Goal: Book appointment/travel/reservation

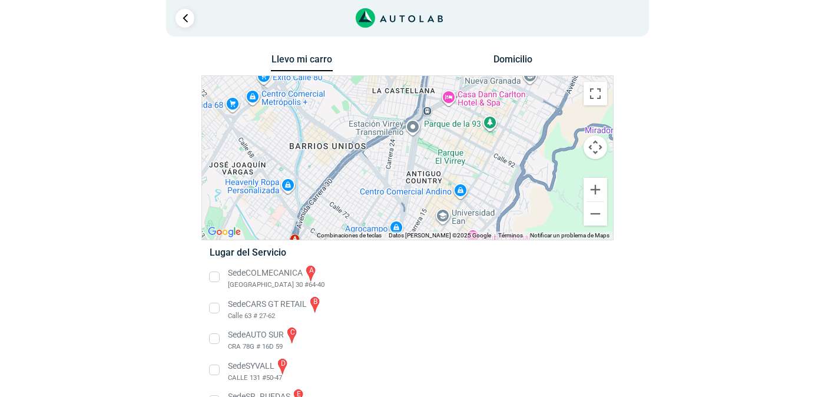
click at [598, 141] on button "Controles de visualización del mapa" at bounding box center [596, 148] width 24 height 24
click at [538, 114] on button "Mover arriba" at bounding box center [537, 118] width 24 height 24
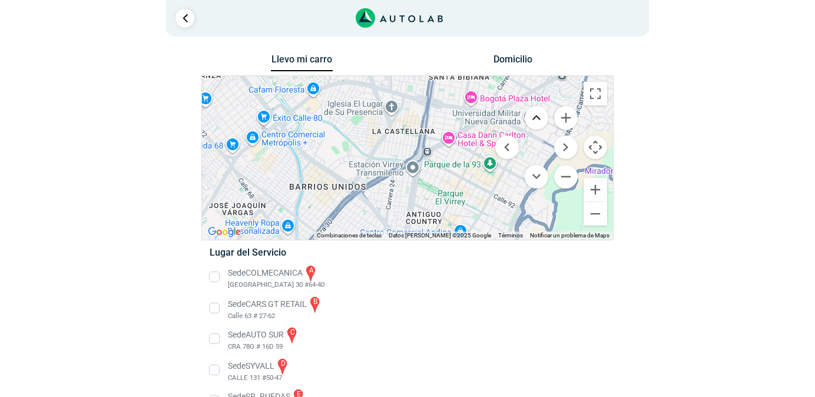
click at [538, 114] on button "Mover arriba" at bounding box center [537, 118] width 24 height 24
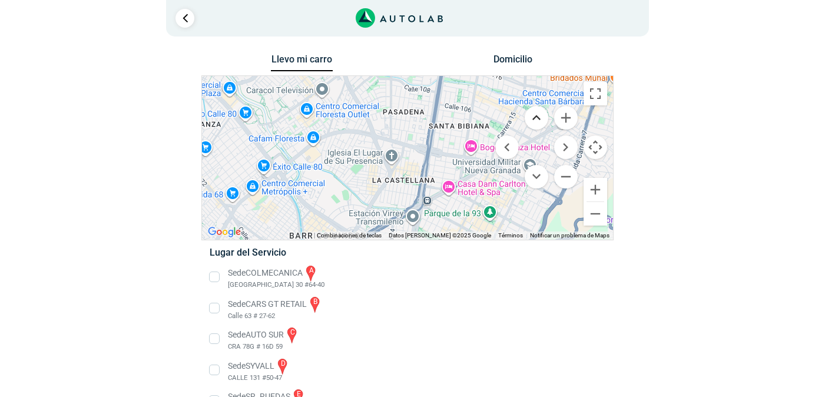
click at [538, 114] on button "Mover arriba" at bounding box center [537, 118] width 24 height 24
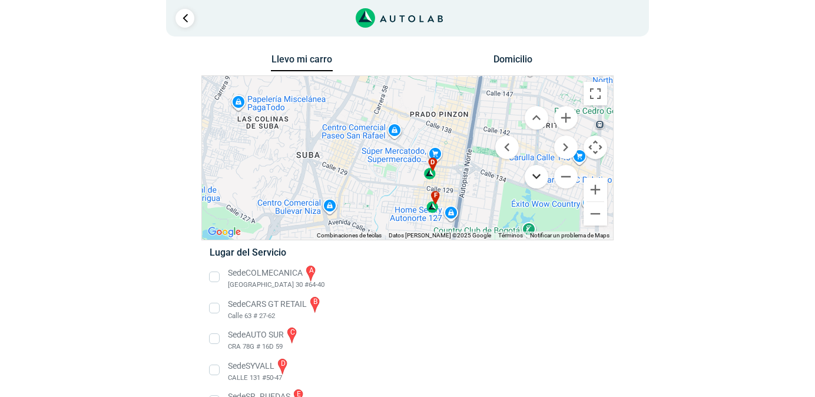
click at [543, 178] on button "Mover abajo" at bounding box center [537, 177] width 24 height 24
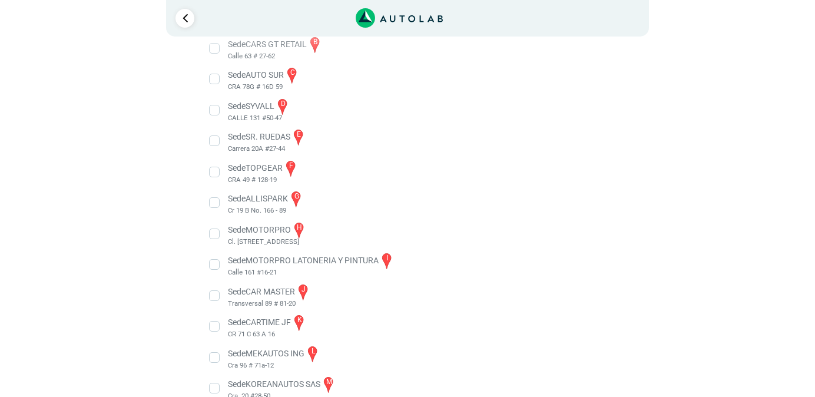
scroll to position [252, 0]
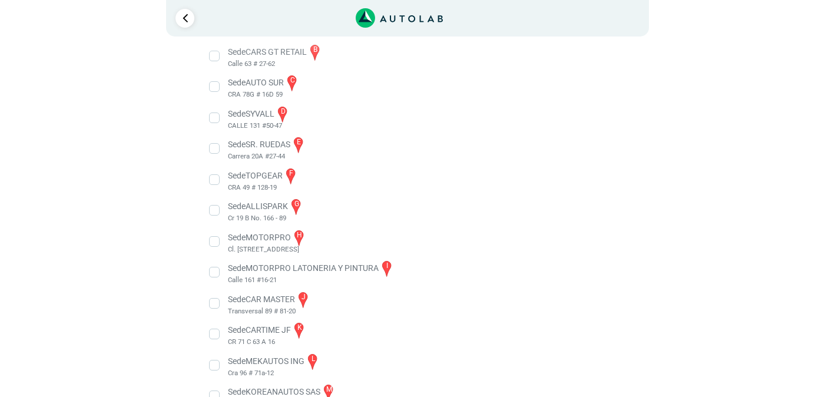
click at [219, 182] on li "Sede TOPGEAR f CRA 49 # 128-19" at bounding box center [407, 180] width 413 height 27
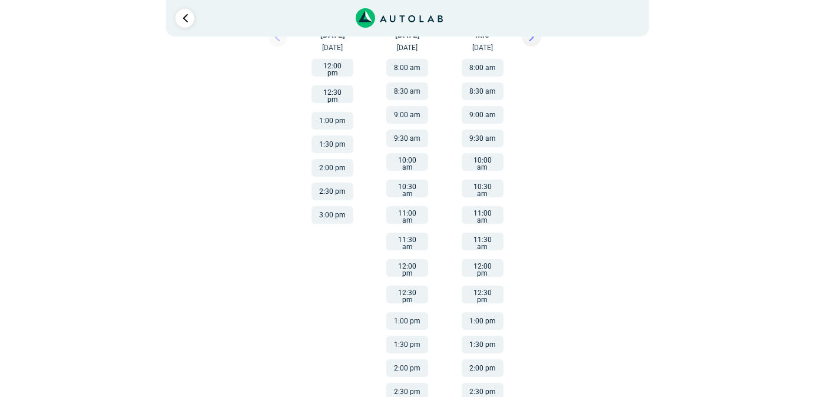
scroll to position [251, 0]
